Goal: Find specific page/section

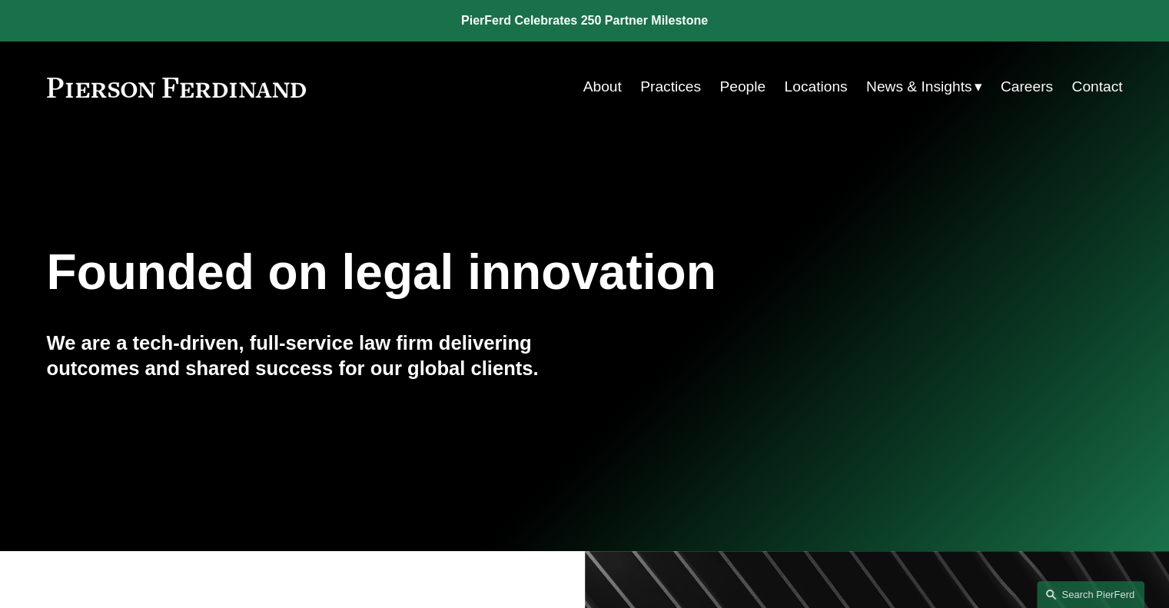
click at [739, 91] on link "People" at bounding box center [742, 86] width 46 height 29
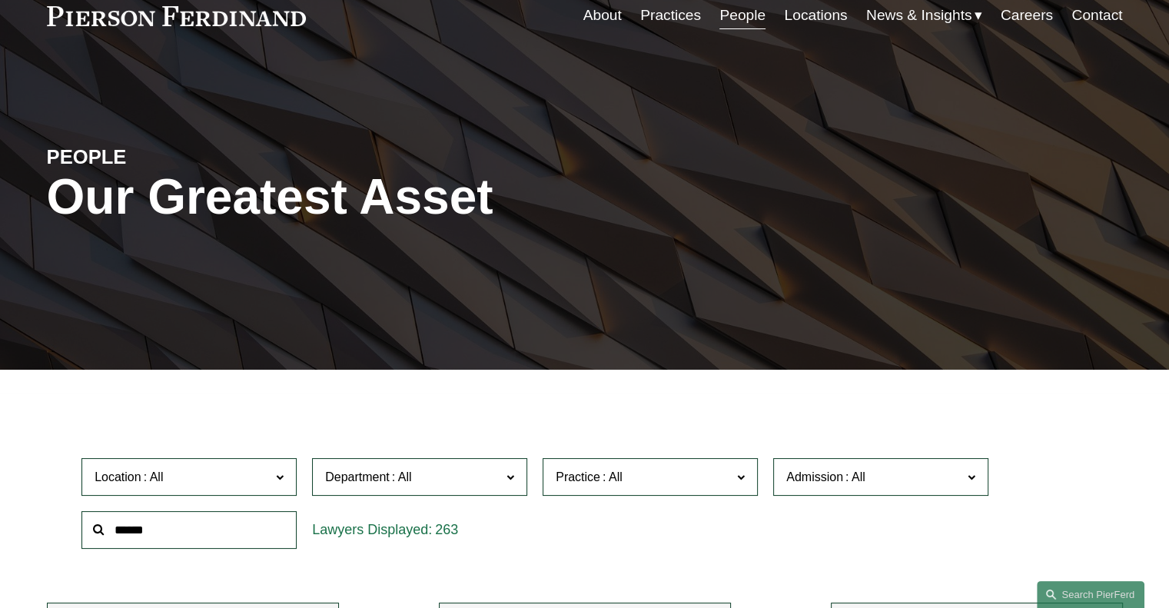
scroll to position [307, 0]
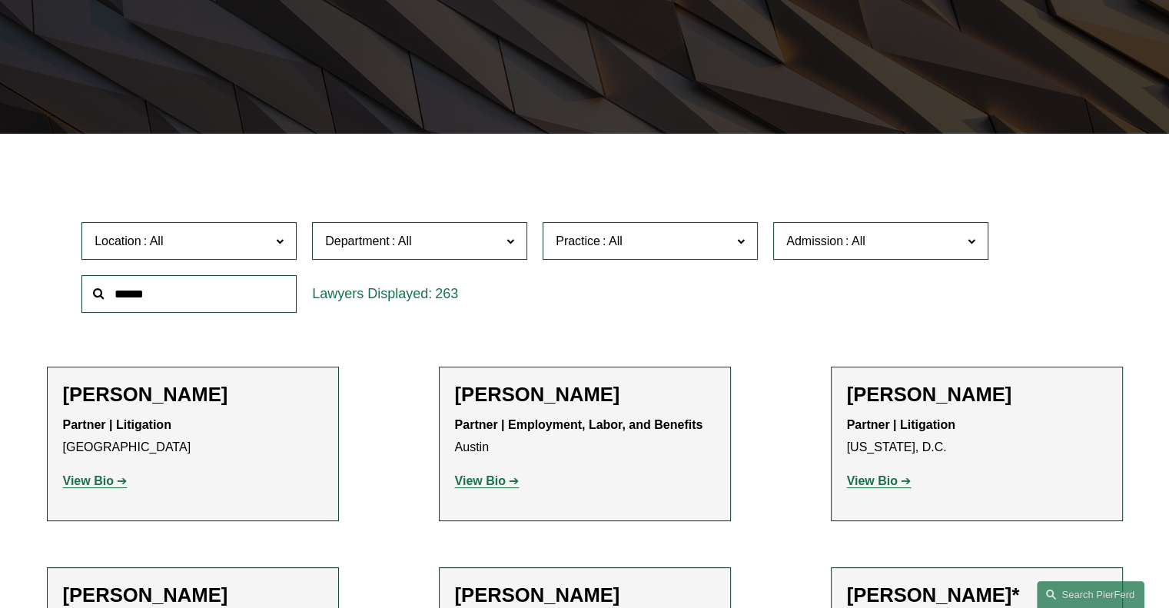
click at [249, 244] on span "Location" at bounding box center [183, 241] width 176 height 21
click at [0, 0] on link "Phoenix" at bounding box center [0, 0] width 0 height 0
